Goal: Task Accomplishment & Management: Manage account settings

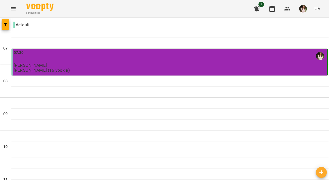
scroll to position [268, 0]
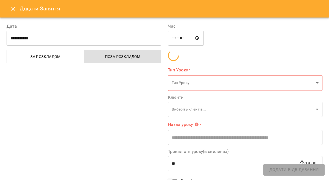
type input "**********"
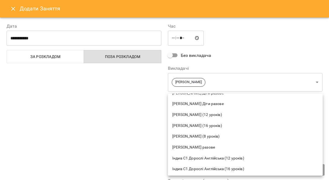
scroll to position [137, 0]
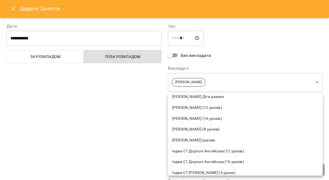
click at [211, 119] on span "[PERSON_NAME] (16 уроків)" at bounding box center [245, 118] width 146 height 5
type input "**********"
type input "**"
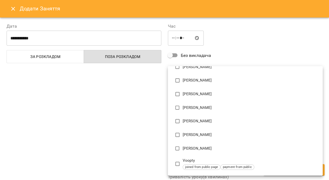
scroll to position [121, 0]
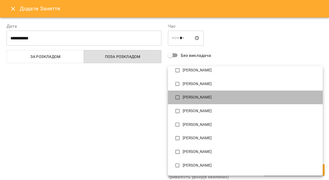
click at [206, 101] on li "[PERSON_NAME]" at bounding box center [245, 97] width 155 height 14
type input "**********"
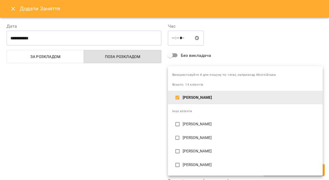
click at [141, 119] on div at bounding box center [164, 90] width 329 height 180
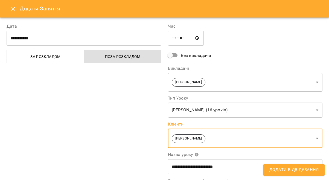
click at [282, 171] on span "Додати Відвідування" at bounding box center [293, 169] width 49 height 7
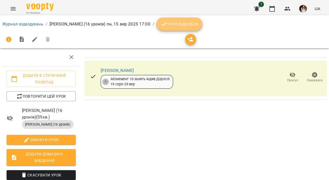
click at [164, 22] on span "Урок відбувся" at bounding box center [179, 24] width 37 height 7
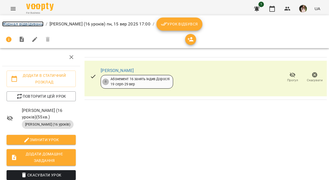
click at [22, 24] on link "Журнал відвідувань" at bounding box center [22, 23] width 41 height 5
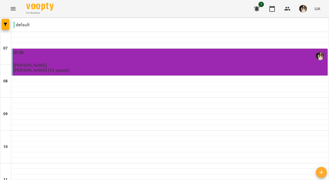
click at [10, 8] on icon "Menu" at bounding box center [13, 8] width 7 height 7
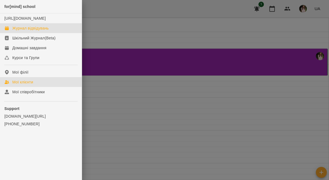
click at [27, 85] on link "Мої клієнти" at bounding box center [41, 82] width 82 height 10
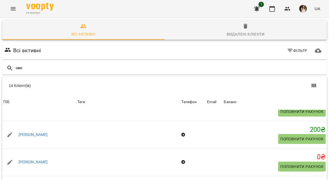
scroll to position [60, 0]
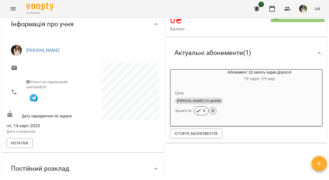
scroll to position [45, 0]
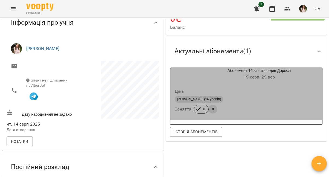
click at [238, 98] on div "[PERSON_NAME] (16 уроків)" at bounding box center [246, 99] width 143 height 7
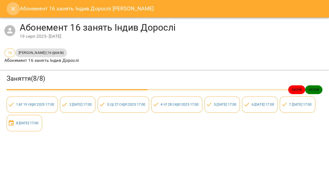
click at [11, 11] on icon "Close" at bounding box center [13, 8] width 7 height 7
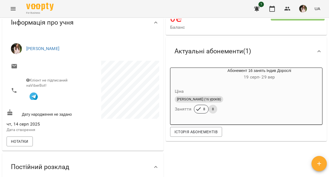
click at [13, 10] on icon "Menu" at bounding box center [13, 8] width 7 height 7
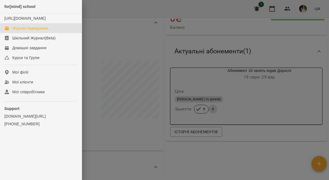
click at [34, 31] on div "Журнал відвідувань" at bounding box center [30, 27] width 36 height 5
